Goal: Information Seeking & Learning: Learn about a topic

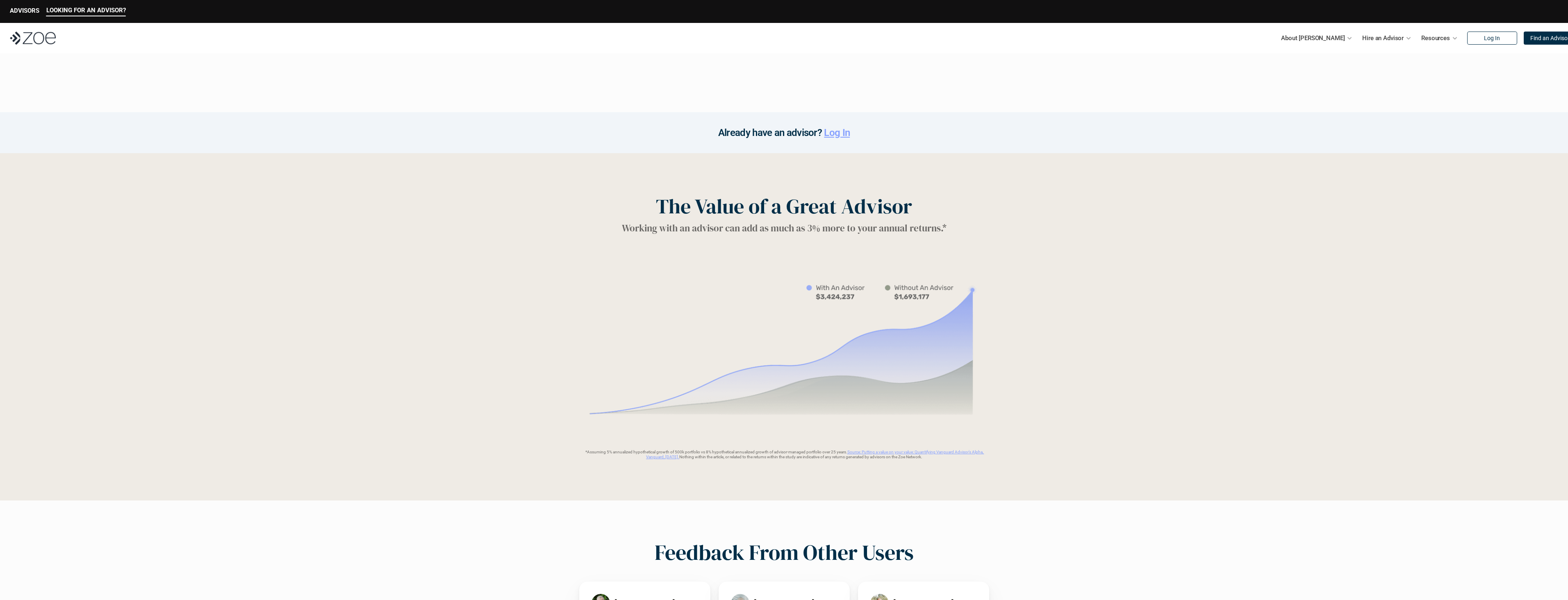
scroll to position [943, 0]
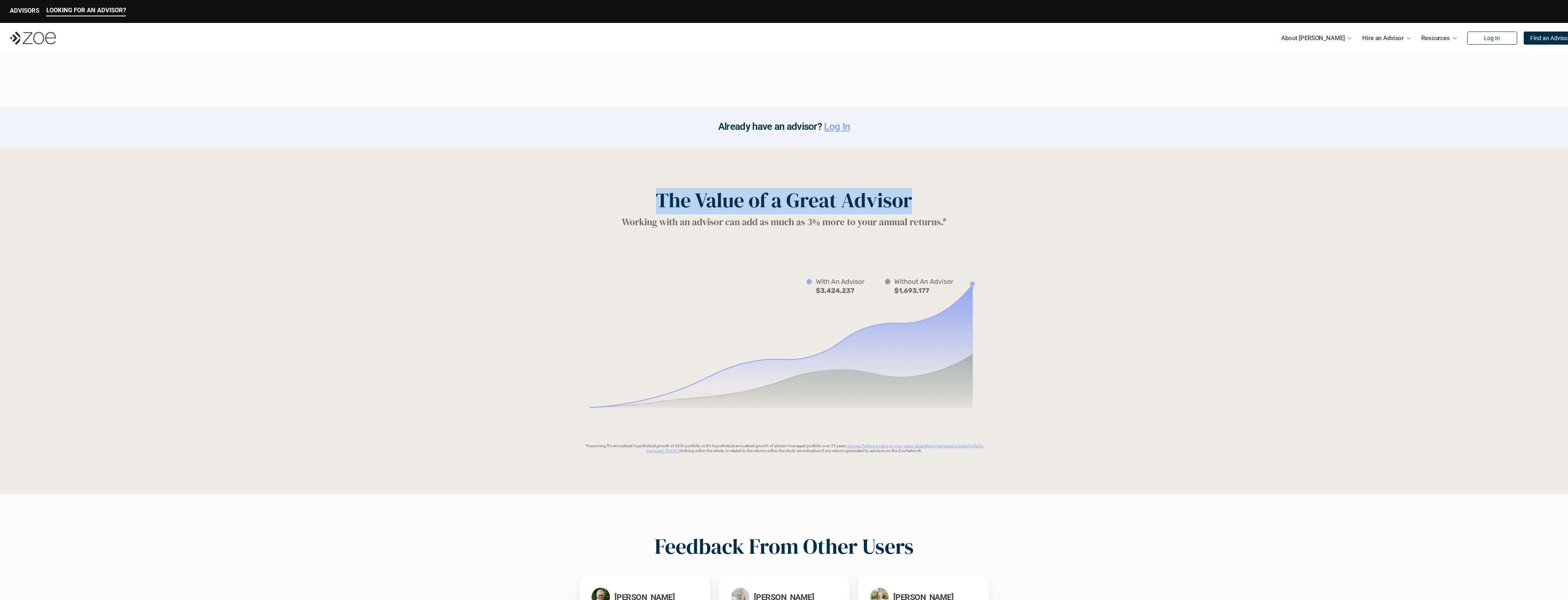
drag, startPoint x: 673, startPoint y: 196, endPoint x: 921, endPoint y: 191, distance: 248.1
click at [921, 191] on div "The Value of a Great Advisor Working with an advisor can add as much as 3% more…" at bounding box center [784, 208] width 1536 height 41
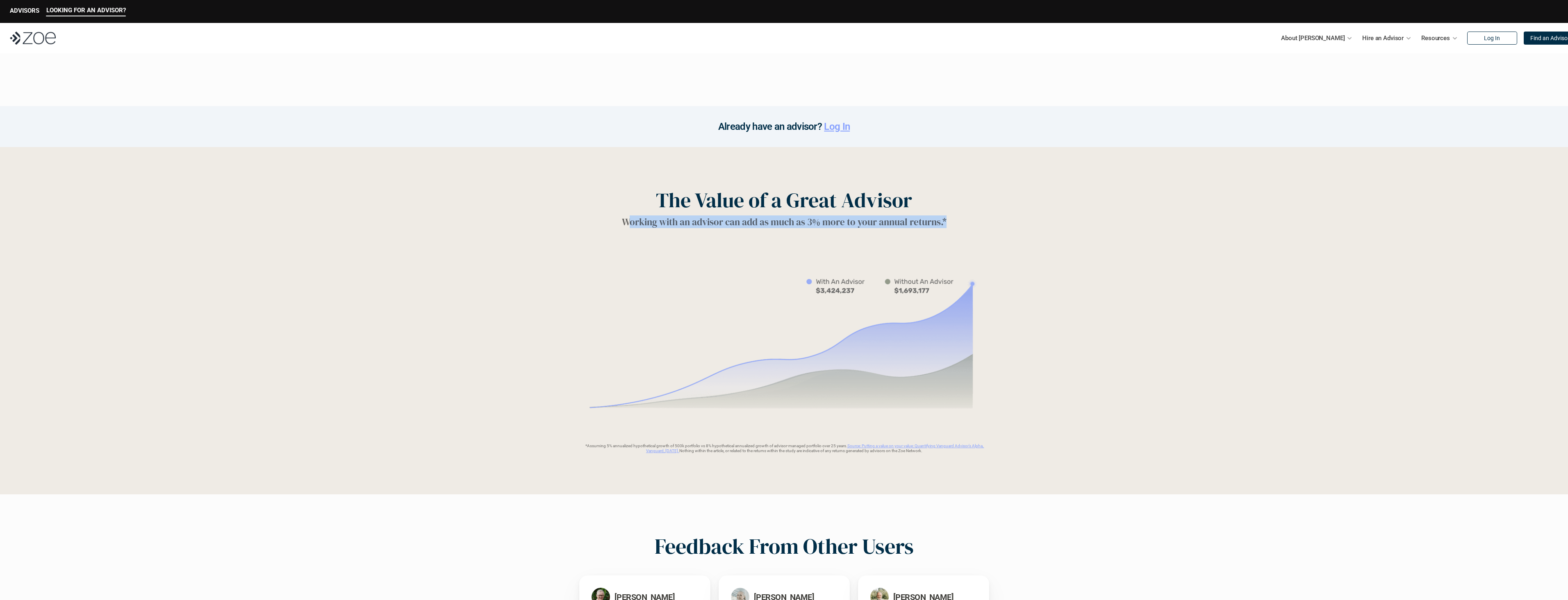
drag, startPoint x: 627, startPoint y: 220, endPoint x: 955, endPoint y: 224, distance: 328.0
click at [955, 224] on div "The Value of a Great Advisor Working with an advisor can add as much as 3% more…" at bounding box center [784, 208] width 1536 height 41
click at [803, 291] on img at bounding box center [784, 344] width 409 height 183
click at [624, 226] on h1 "Working with an advisor can add as much as 3% more to your annual returns.*" at bounding box center [784, 222] width 325 height 12
drag, startPoint x: 624, startPoint y: 223, endPoint x: 957, endPoint y: 219, distance: 333.0
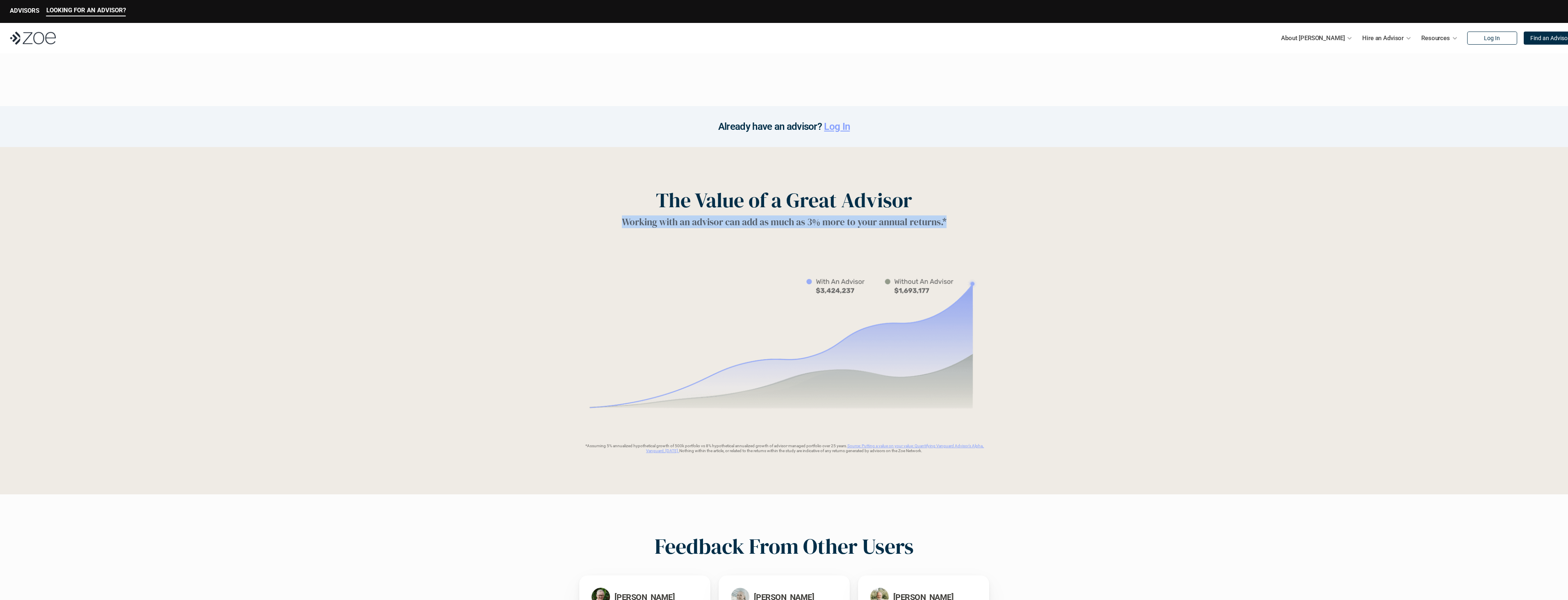
click at [957, 219] on div "The Value of a Great Advisor Working with an advisor can add as much as 3% more…" at bounding box center [784, 208] width 1536 height 41
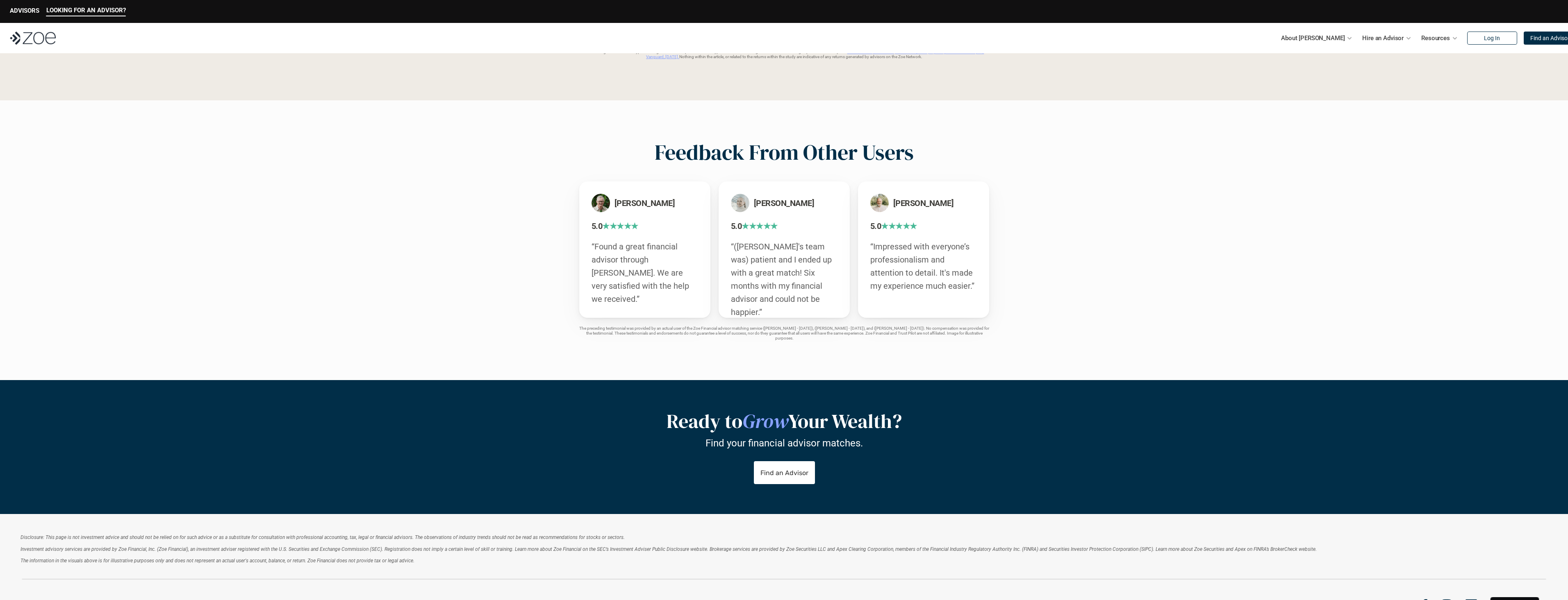
scroll to position [1355, 0]
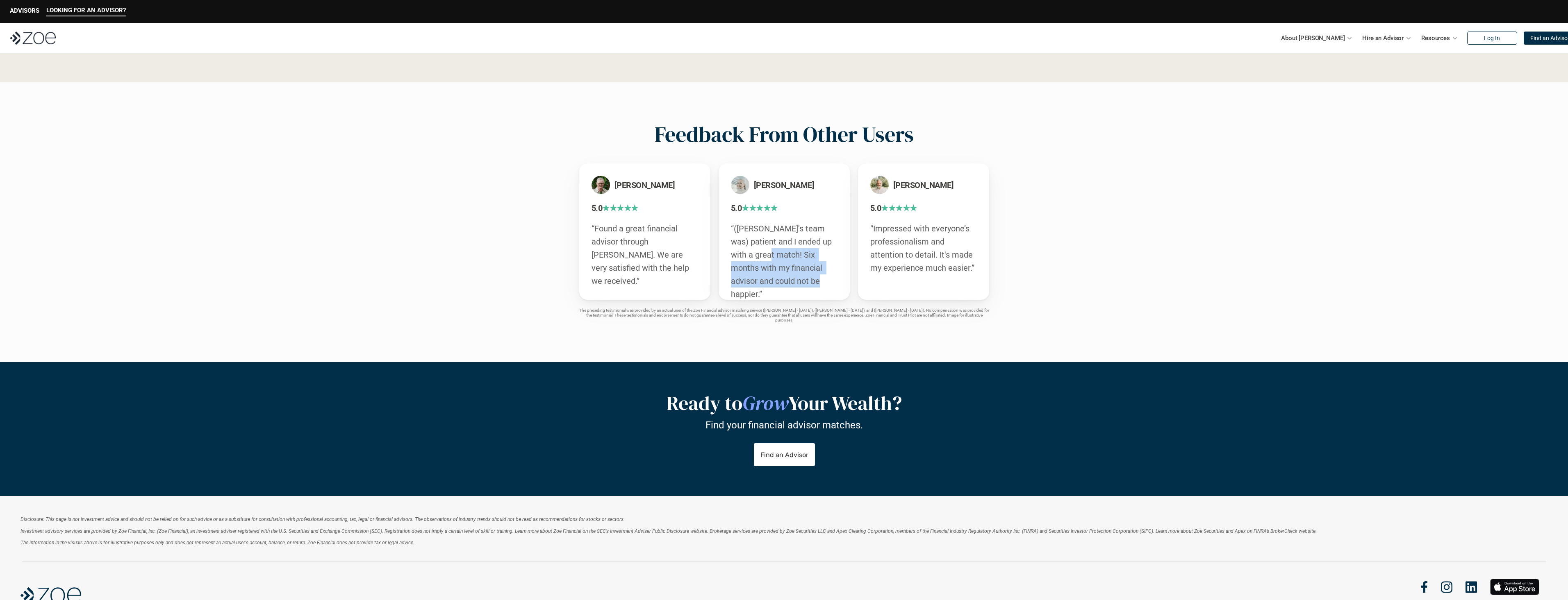
drag, startPoint x: 763, startPoint y: 252, endPoint x: 788, endPoint y: 280, distance: 37.5
click at [788, 280] on p "“([PERSON_NAME]'s team was) patient and I ended up with a great match! Six mont…" at bounding box center [784, 261] width 107 height 78
drag, startPoint x: 881, startPoint y: 226, endPoint x: 967, endPoint y: 271, distance: 97.1
click at [967, 271] on p "“Impressed with everyone’s professionalism and attention to detail. It's made m…" at bounding box center [923, 248] width 107 height 52
click at [607, 237] on p "“Found a great financial advisor through [PERSON_NAME]. We are very satisfied w…" at bounding box center [645, 254] width 107 height 66
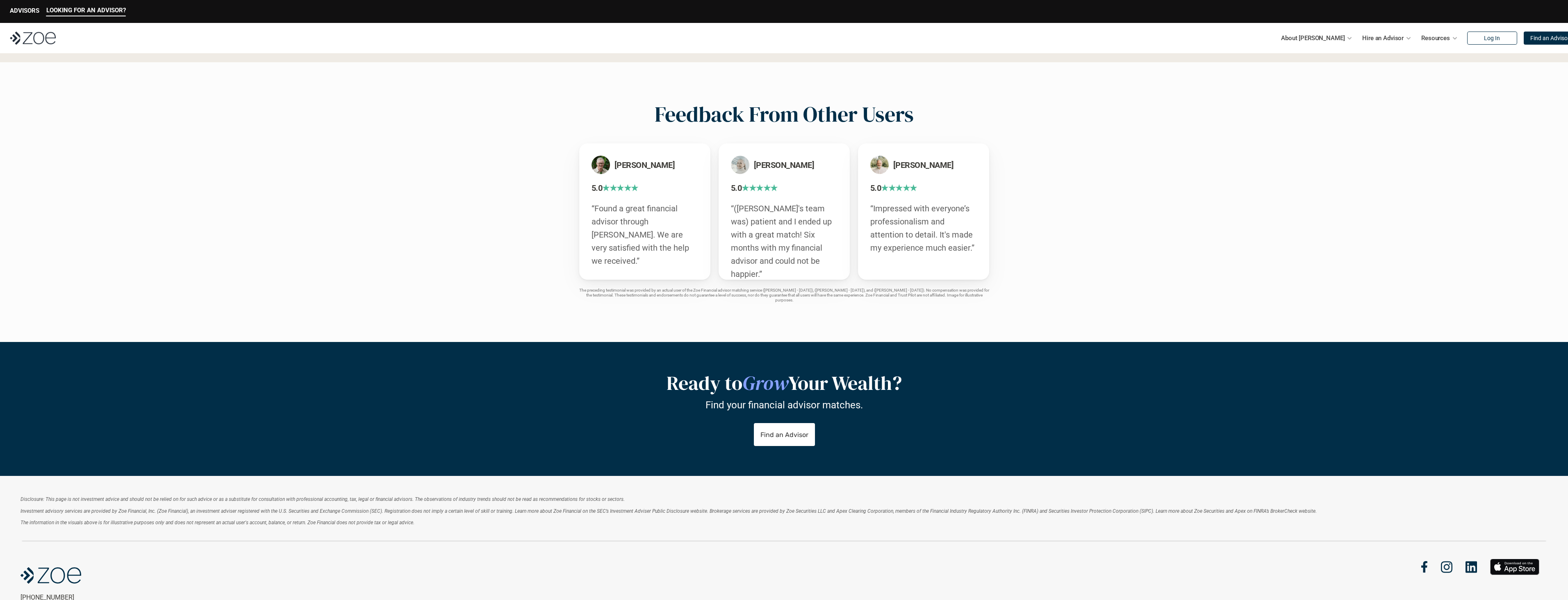
scroll to position [1232, 0]
